Goal: Task Accomplishment & Management: Complete application form

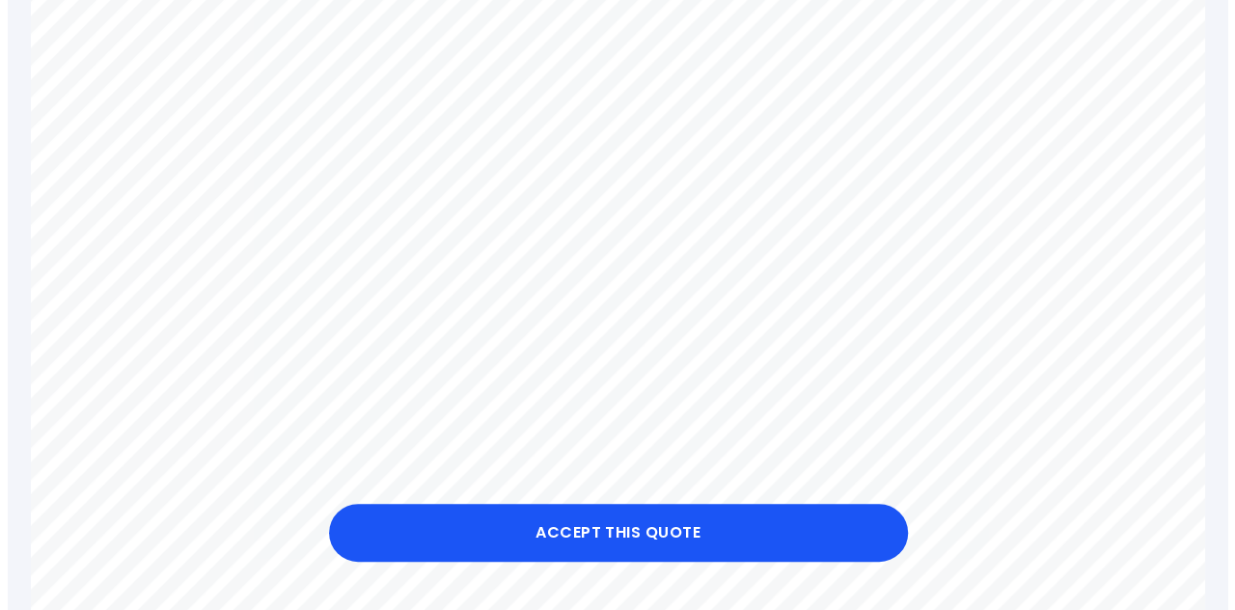
scroll to position [848, 0]
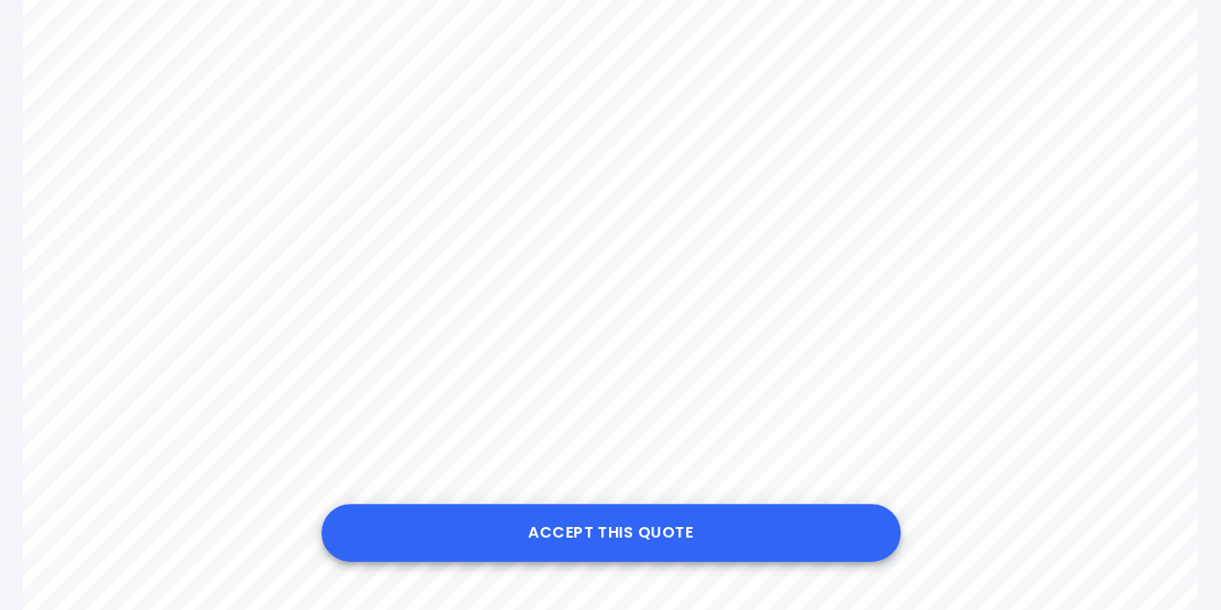
click at [678, 520] on button "Accept this Quote" at bounding box center [610, 533] width 579 height 58
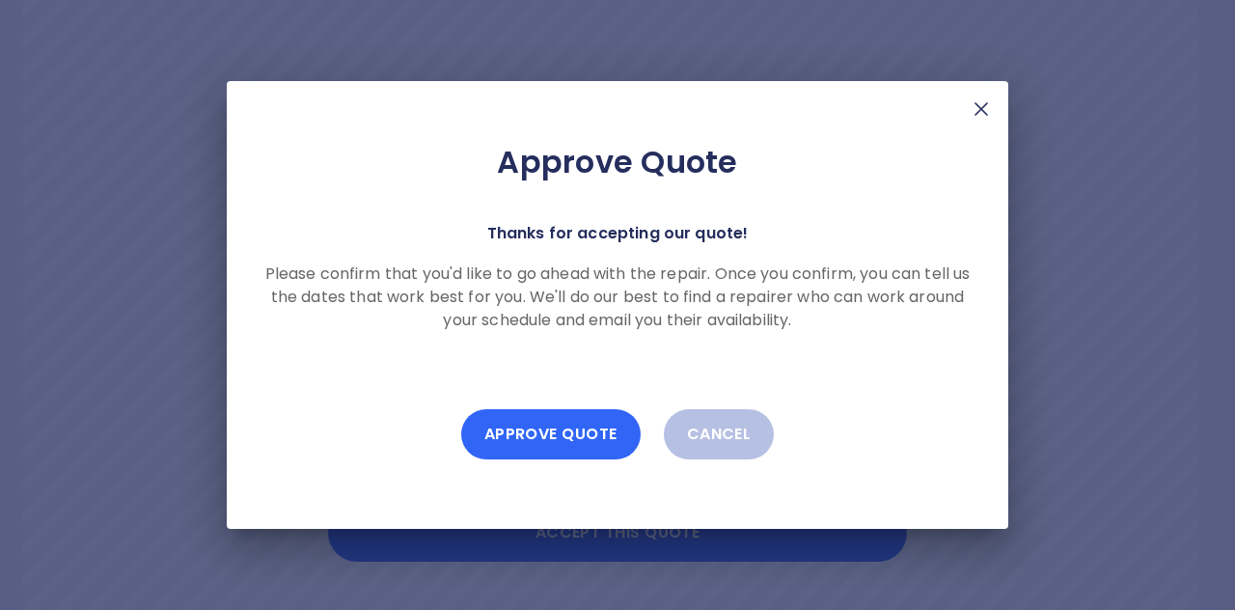
click at [552, 429] on button "Approve Quote" at bounding box center [551, 434] width 180 height 50
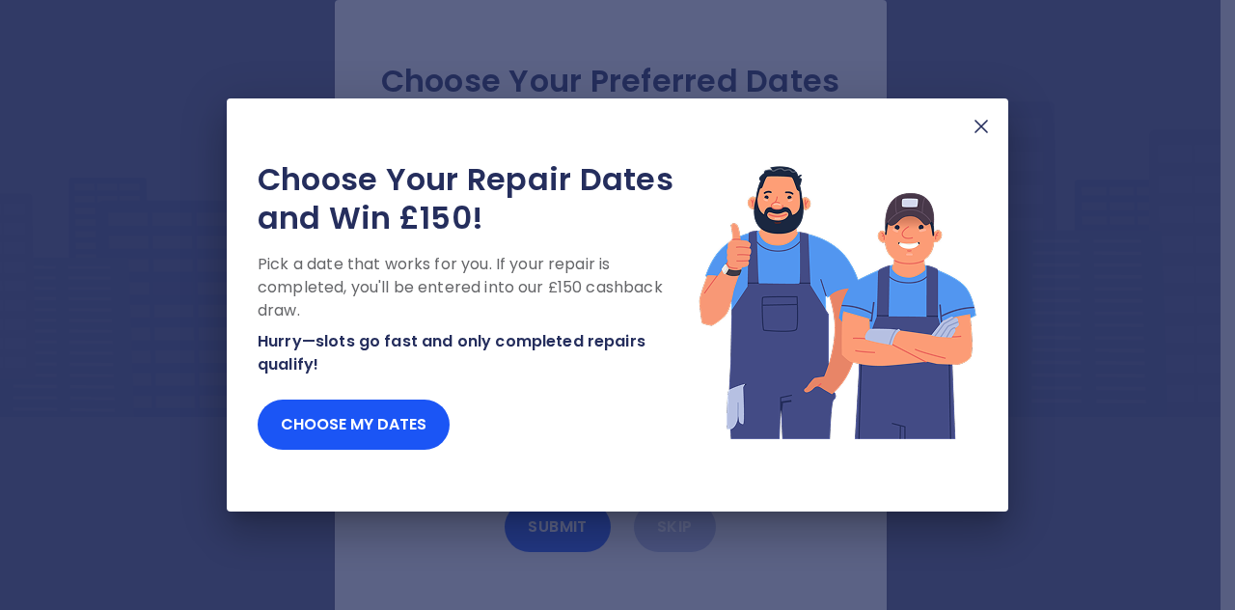
click at [979, 130] on img at bounding box center [981, 126] width 23 height 23
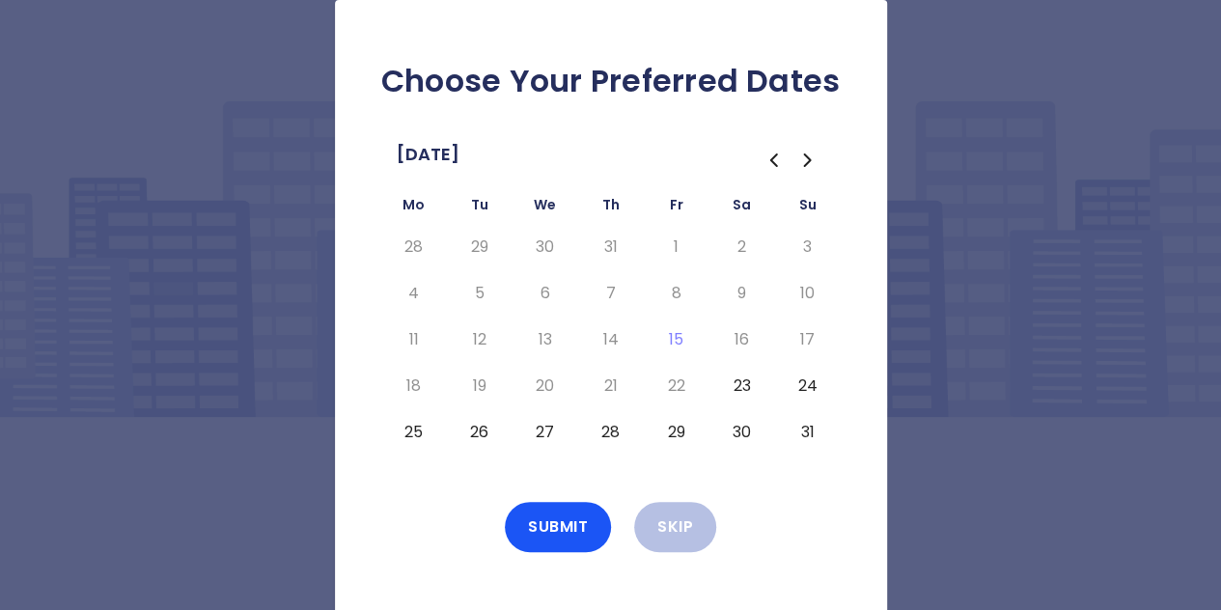
click at [736, 384] on button "23" at bounding box center [742, 386] width 35 height 31
click at [566, 515] on button "Submit" at bounding box center [558, 527] width 106 height 50
